Goal: Information Seeking & Learning: Find specific fact

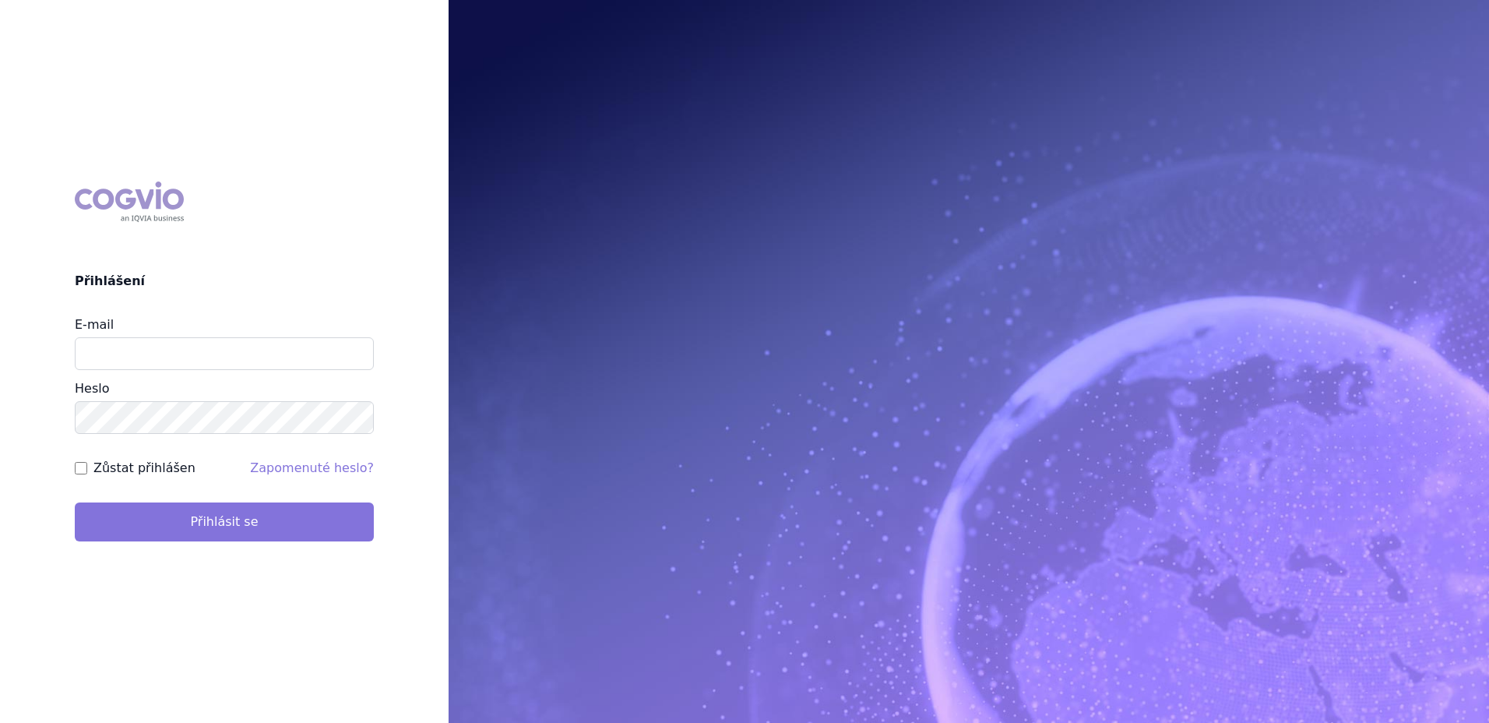
type input "marek.vydra@swixxbiopharma.com"
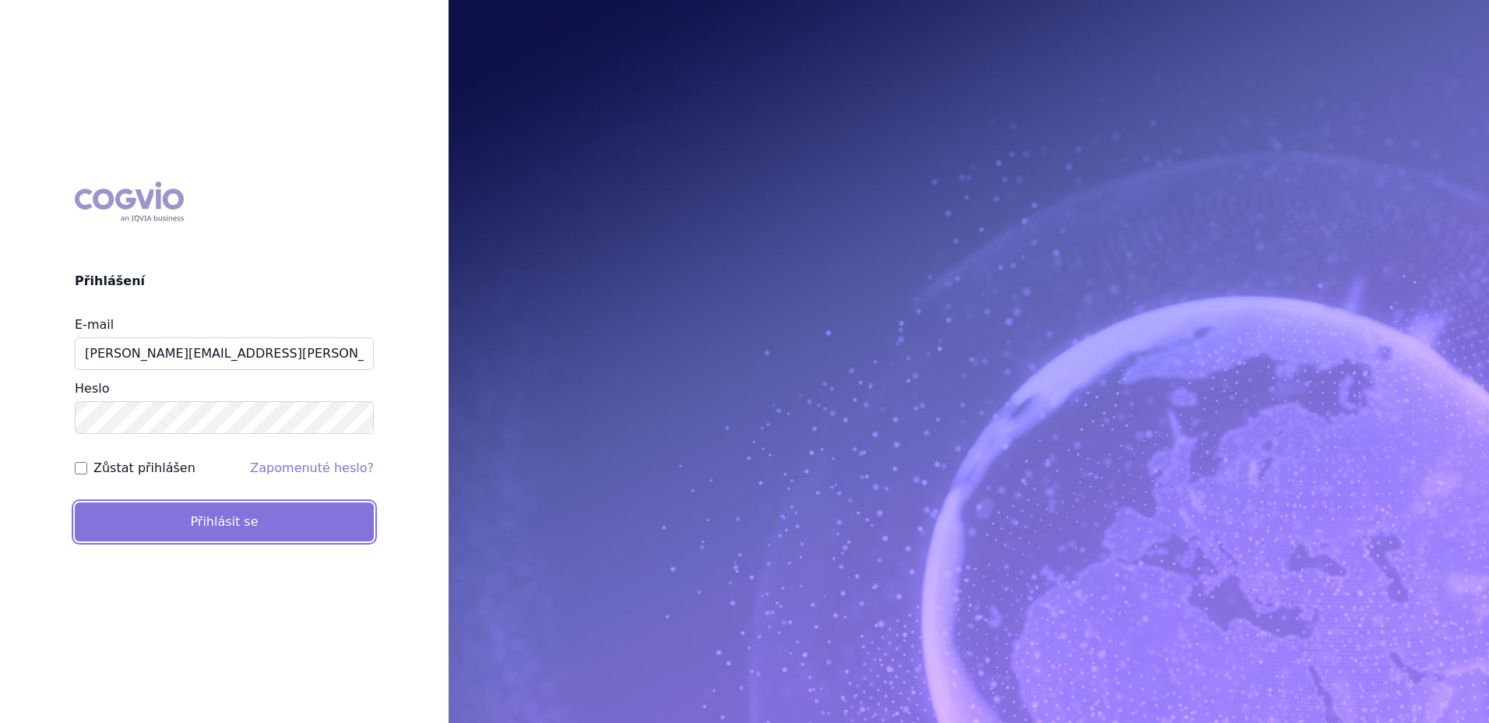
click at [267, 518] on button "Přihlásit se" at bounding box center [224, 521] width 299 height 39
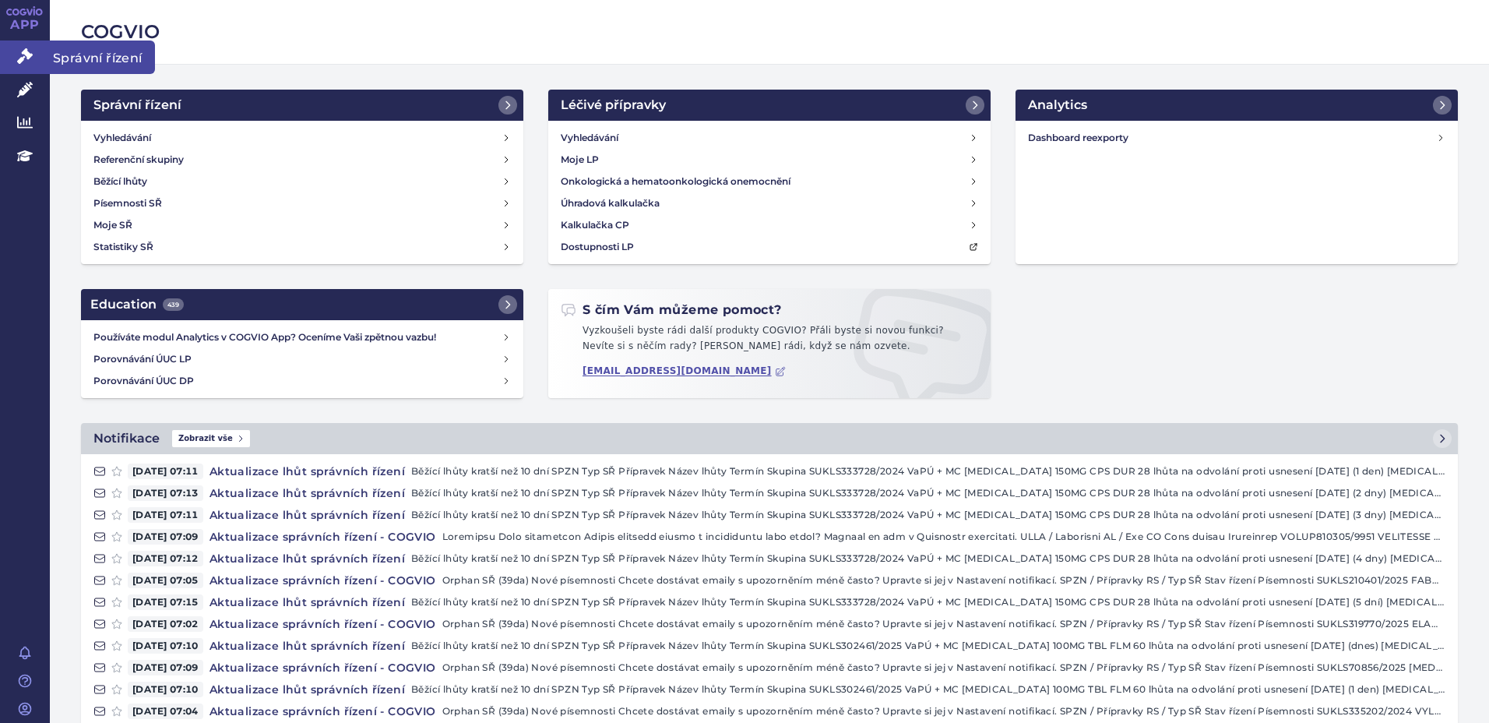
click at [30, 57] on icon at bounding box center [25, 56] width 16 height 16
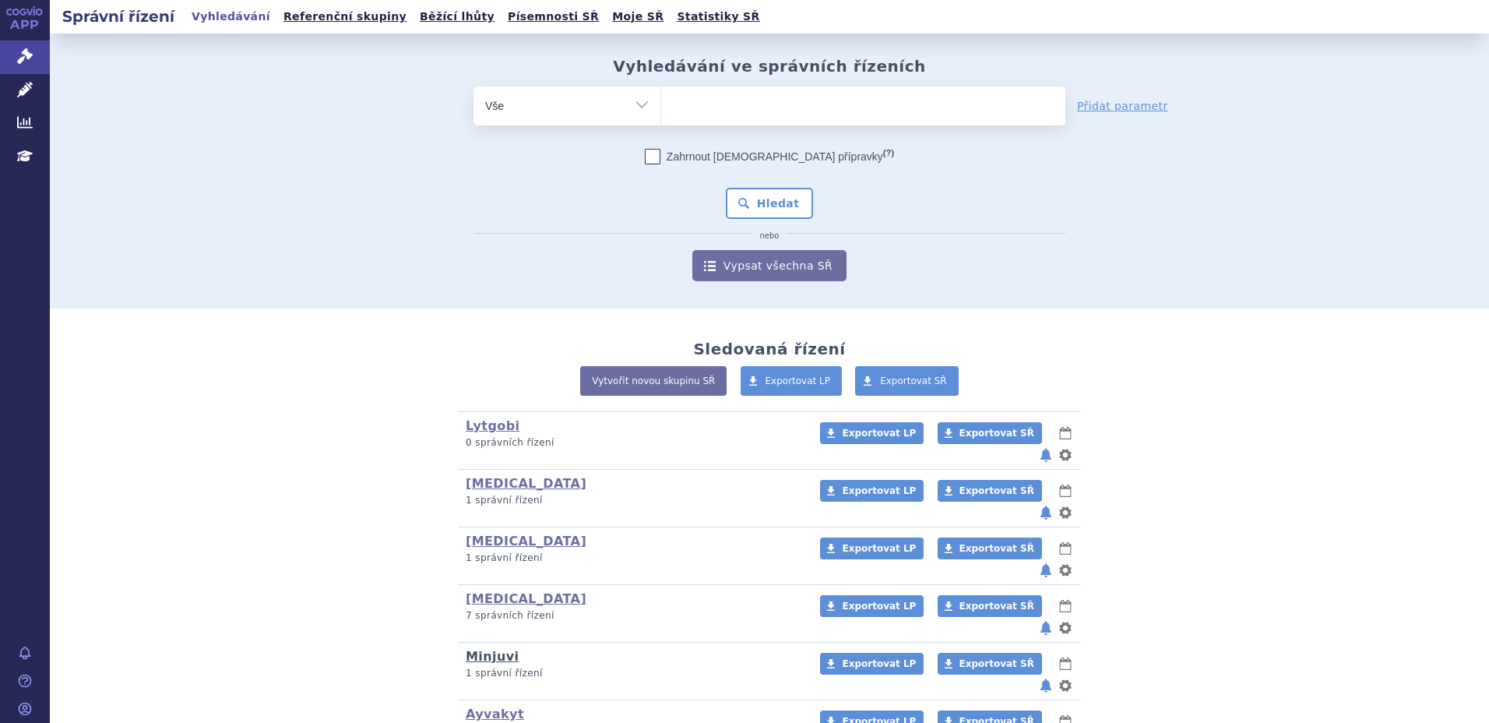
click at [486, 649] on link "Minjuvi" at bounding box center [492, 656] width 53 height 15
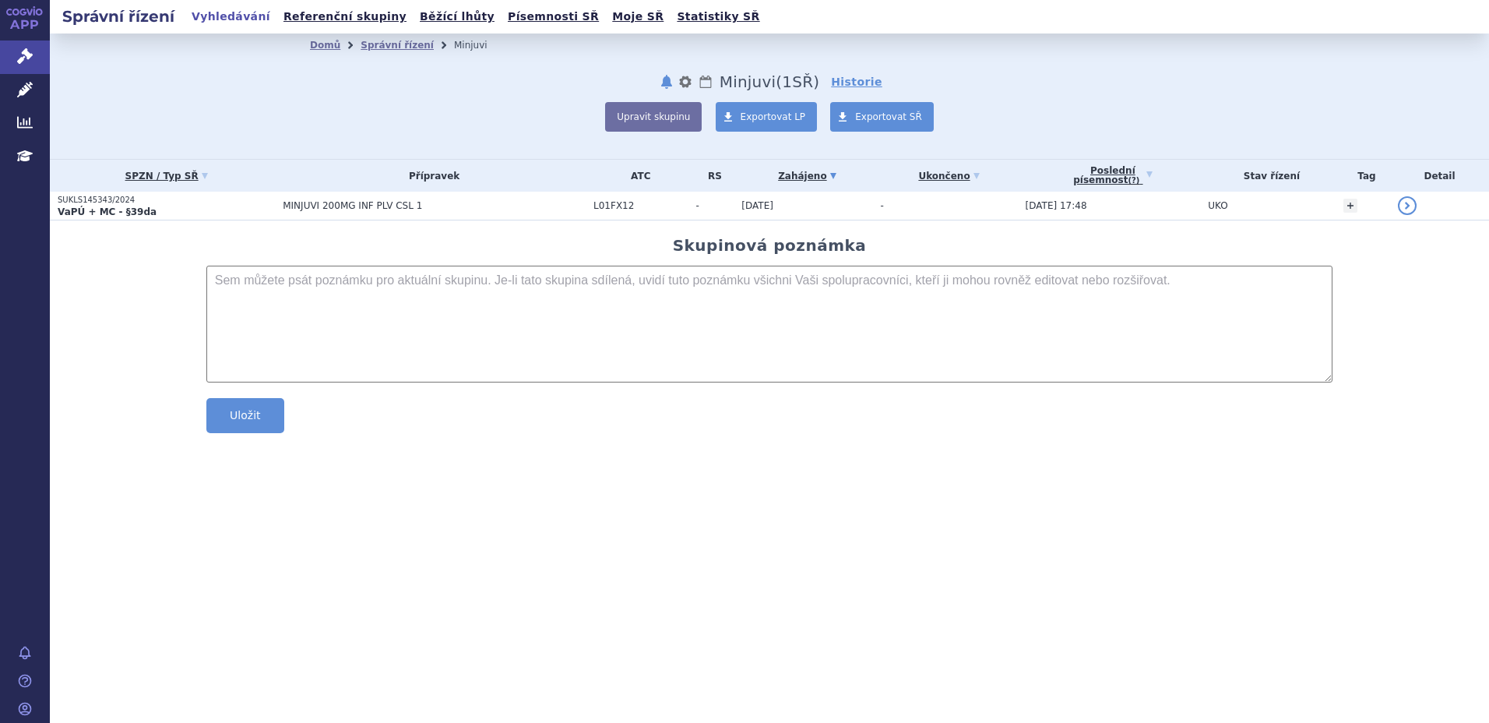
click at [372, 204] on span "MINJUVI 200MG INF PLV CSL 1" at bounding box center [434, 205] width 303 height 11
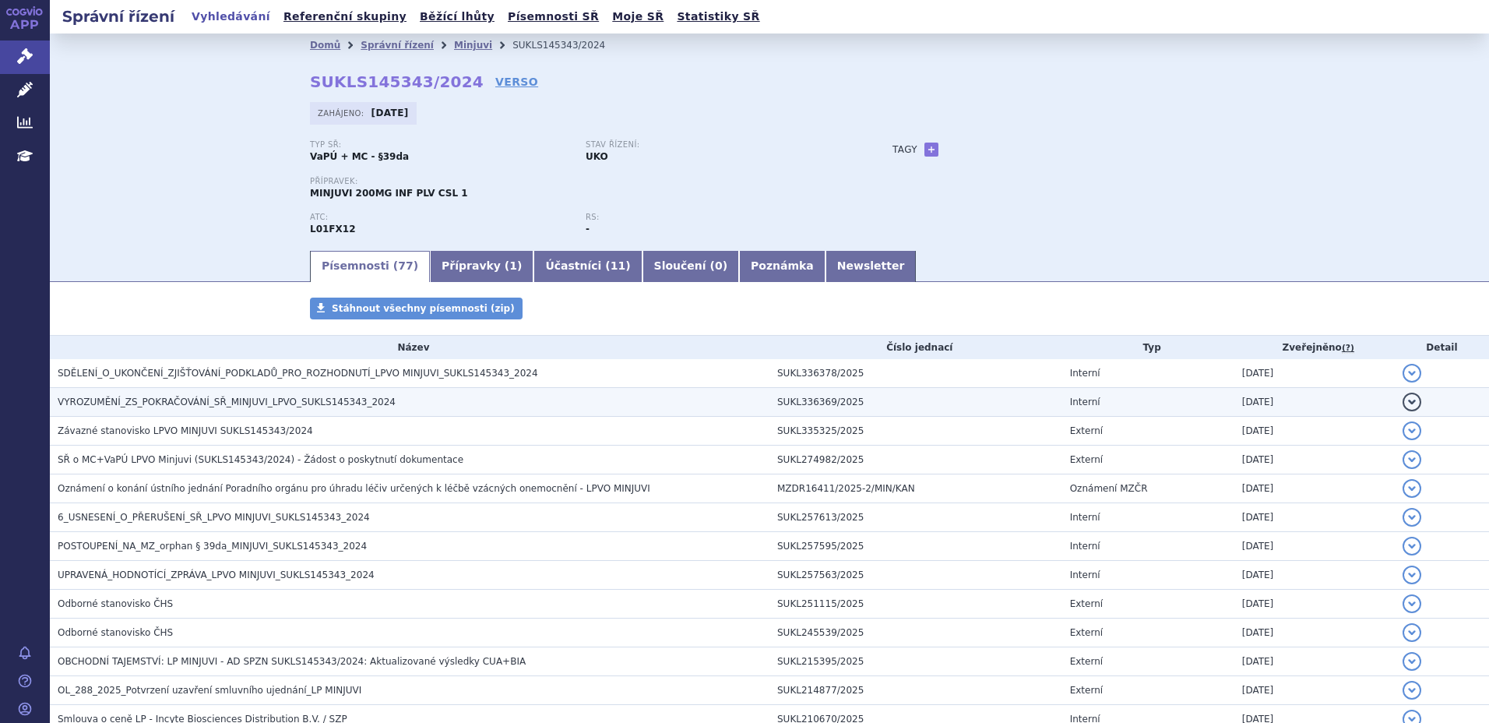
click at [117, 406] on span "VYROZUMĚNÍ_ZS_POKRAČOVÁNÍ_SŘ_MINJUVI_LPVO_SUKLS145343_2024" at bounding box center [227, 401] width 338 height 11
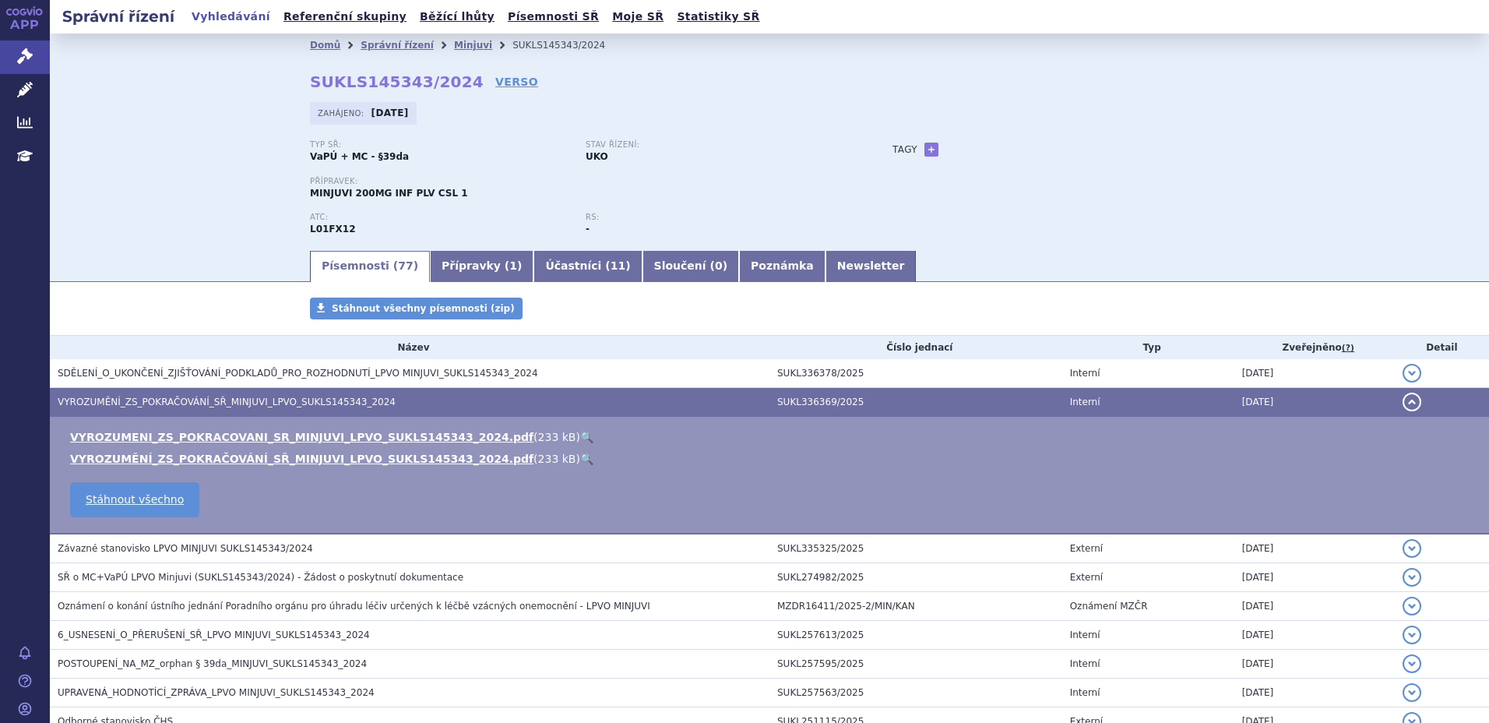
click at [117, 406] on span "VYROZUMĚNÍ_ZS_POKRAČOVÁNÍ_SŘ_MINJUVI_LPVO_SUKLS145343_2024" at bounding box center [227, 401] width 338 height 11
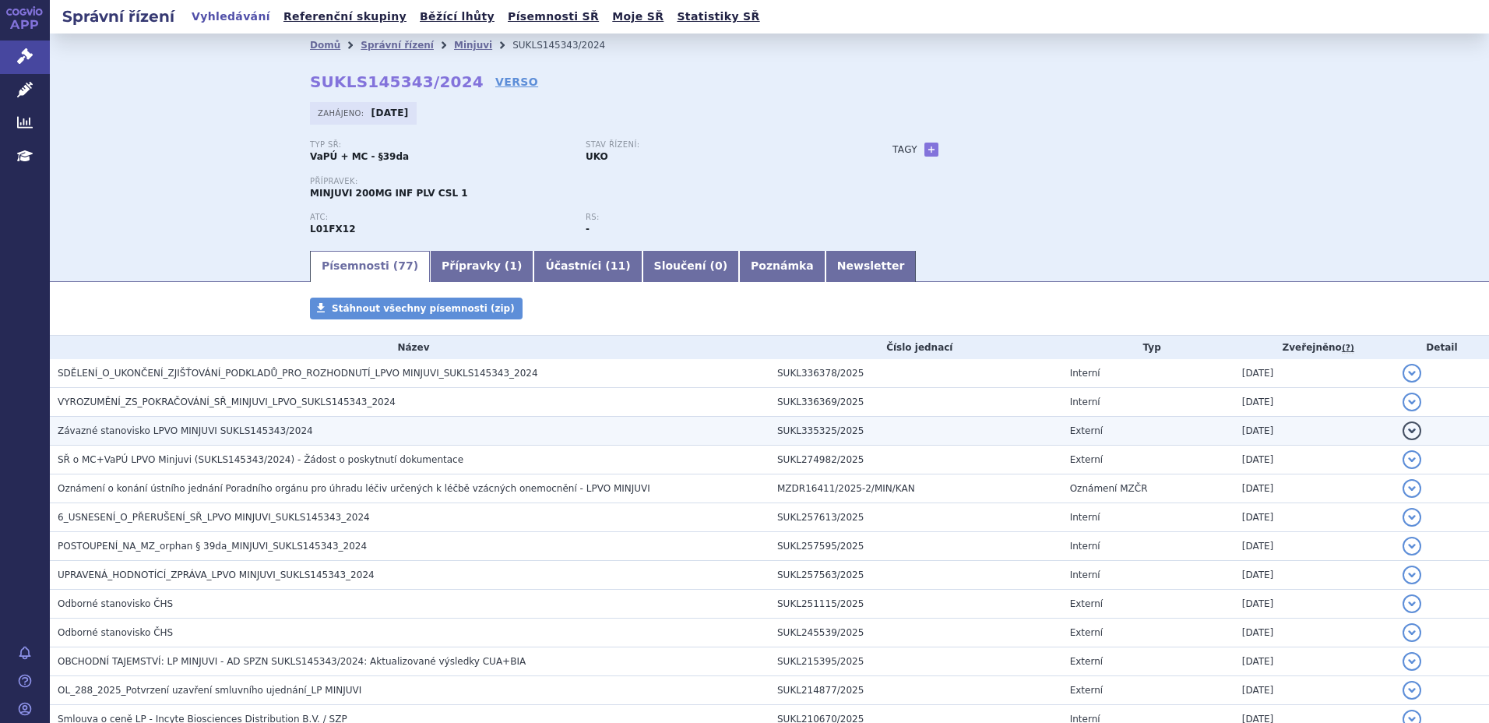
click at [121, 433] on span "Závazné stanovisko LPVO MINJUVI SUKLS145343/2024" at bounding box center [186, 430] width 256 height 11
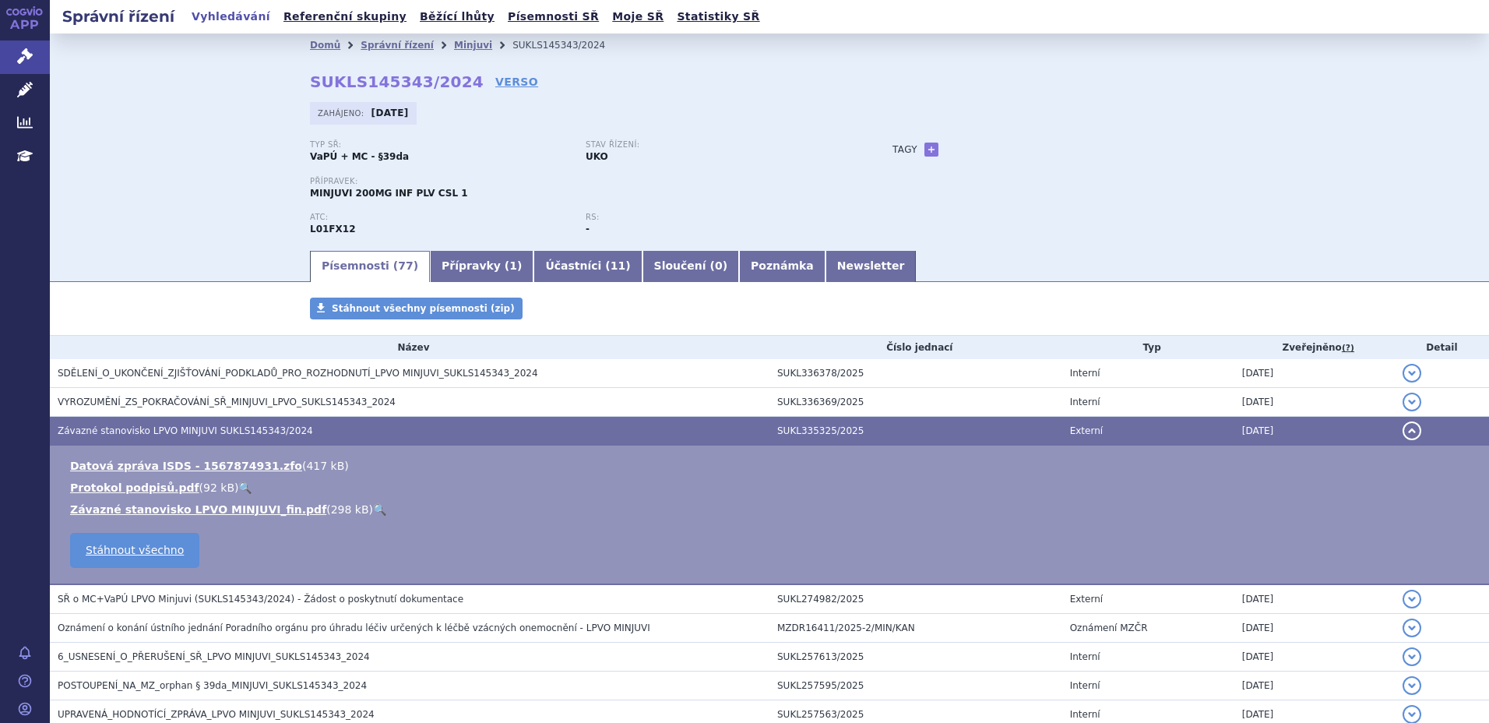
click at [373, 515] on link "🔍" at bounding box center [379, 509] width 13 height 12
